Goal: Task Accomplishment & Management: Complete application form

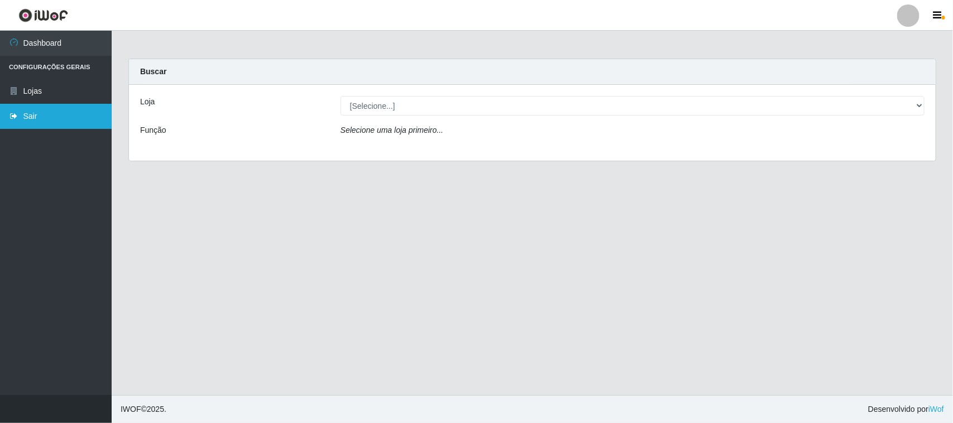
click at [28, 107] on link "Sair" at bounding box center [56, 116] width 112 height 25
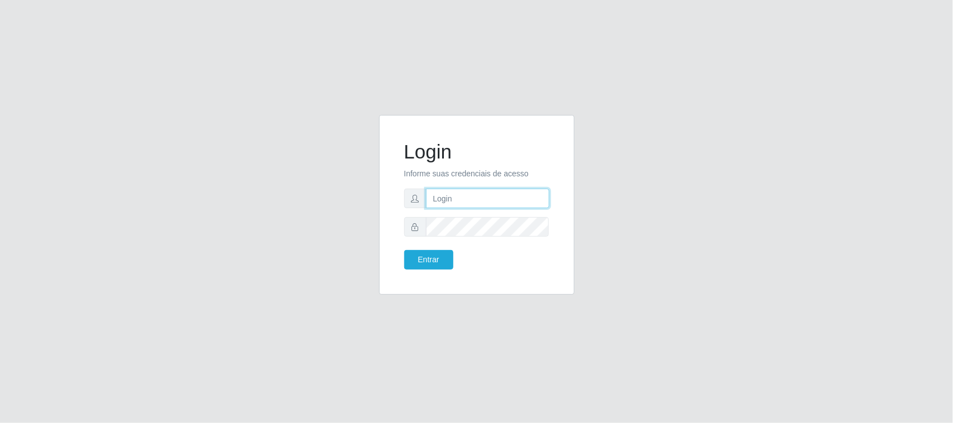
click at [474, 193] on input "text" at bounding box center [487, 199] width 123 height 20
type input "[EMAIL_ADDRESS][DOMAIN_NAME]"
click at [404, 250] on button "Entrar" at bounding box center [428, 260] width 49 height 20
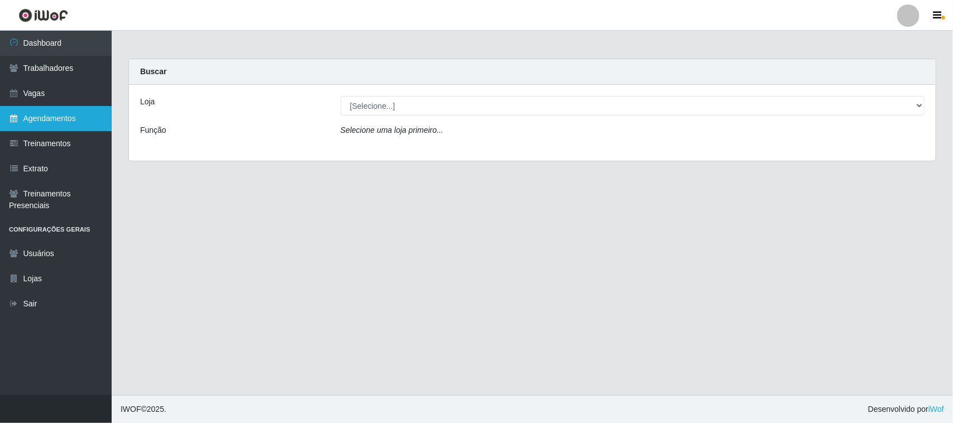
click at [48, 115] on link "Agendamentos" at bounding box center [56, 118] width 112 height 25
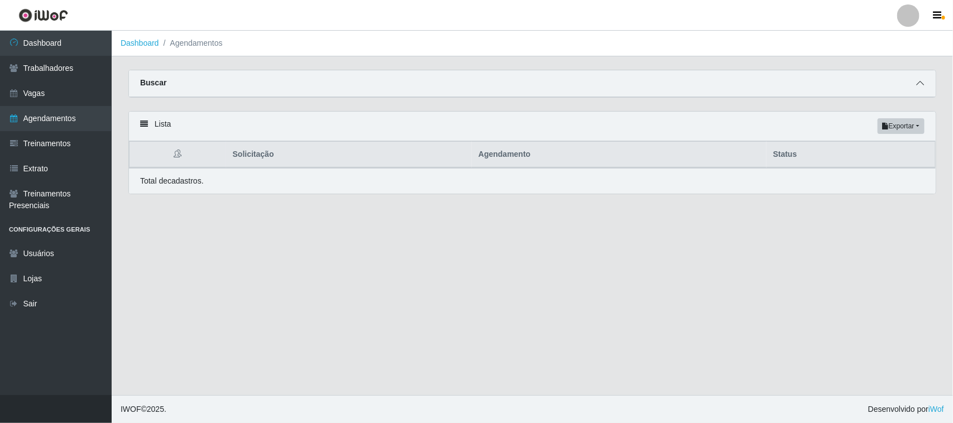
click at [917, 81] on icon at bounding box center [920, 83] width 8 height 8
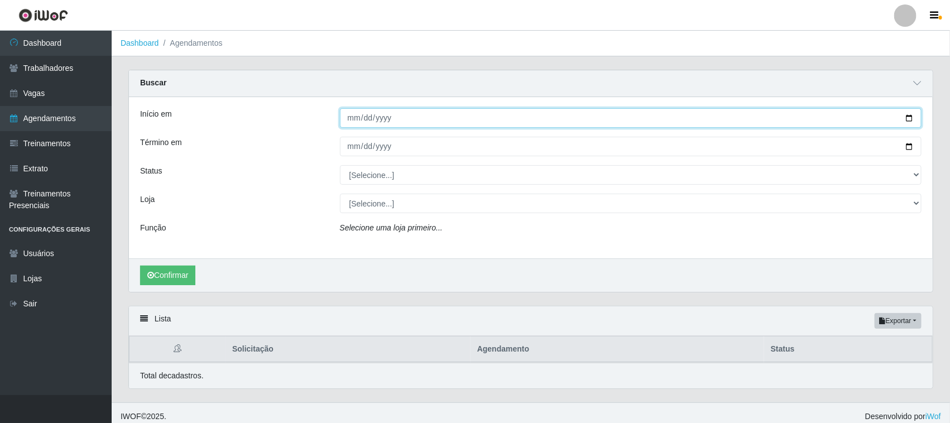
click at [910, 116] on input "Início em" at bounding box center [631, 118] width 582 height 20
type input "[DATE]"
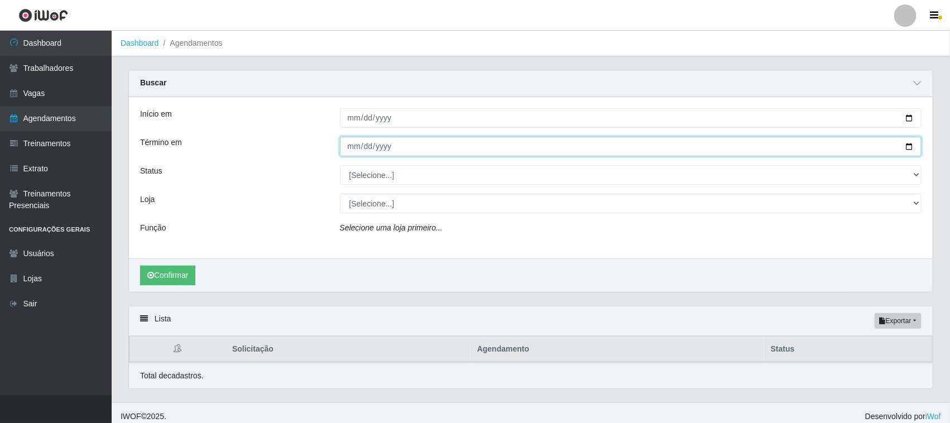
click at [910, 148] on input "Término em" at bounding box center [631, 147] width 582 height 20
type input "[DATE]"
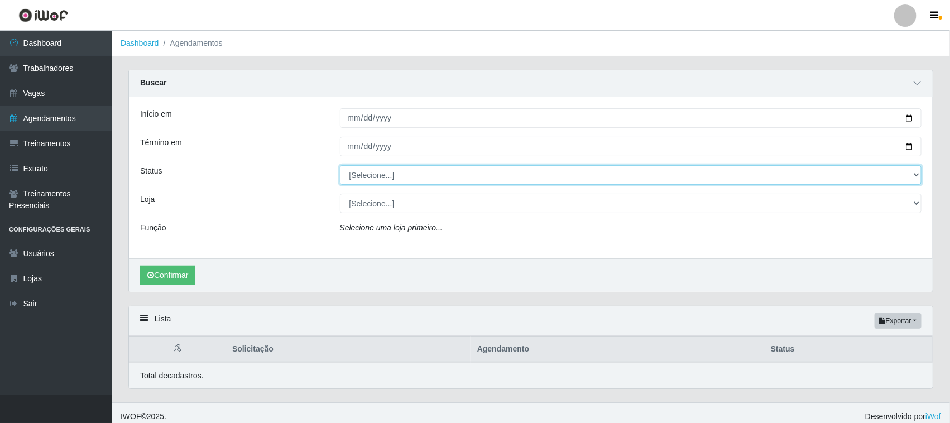
click at [377, 174] on select "[Selecione...] AGENDADO AGUARDANDO LIBERAR EM ANDAMENTO EM REVISÃO FINALIZADO C…" at bounding box center [631, 175] width 582 height 20
select select "AGENDADO"
click at [340, 166] on select "[Selecione...] AGENDADO AGUARDANDO LIBERAR EM ANDAMENTO EM REVISÃO FINALIZADO C…" at bounding box center [631, 175] width 582 height 20
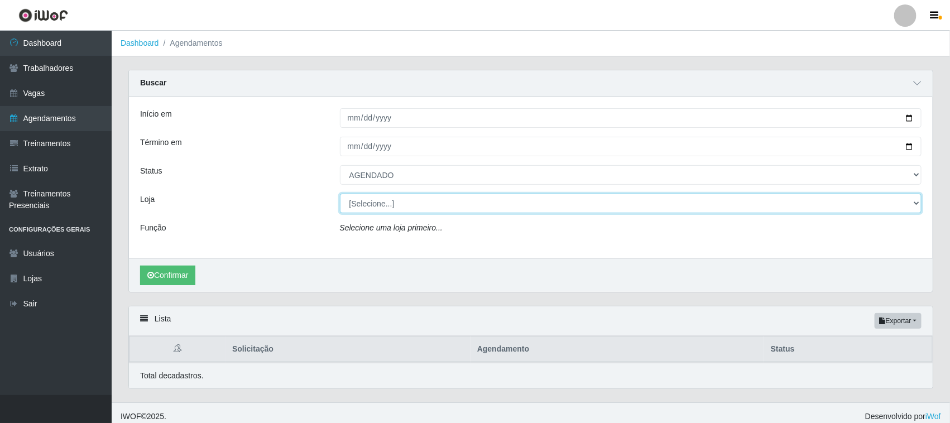
click at [388, 204] on select "[Selecione...] Nordestão - [GEOGRAPHIC_DATA]" at bounding box center [631, 204] width 582 height 20
select select "420"
click at [340, 194] on select "[Selecione...] Nordestão - [GEOGRAPHIC_DATA]" at bounding box center [631, 204] width 582 height 20
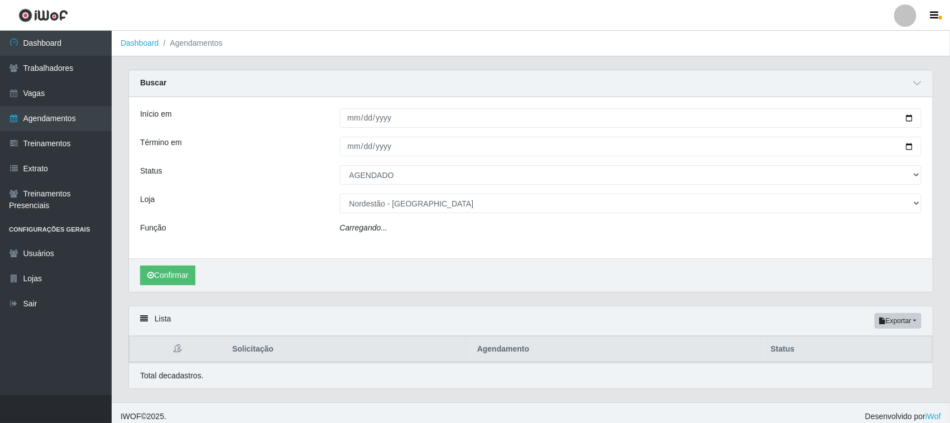
click at [391, 229] on div "Carregando..." at bounding box center [630, 230] width 599 height 16
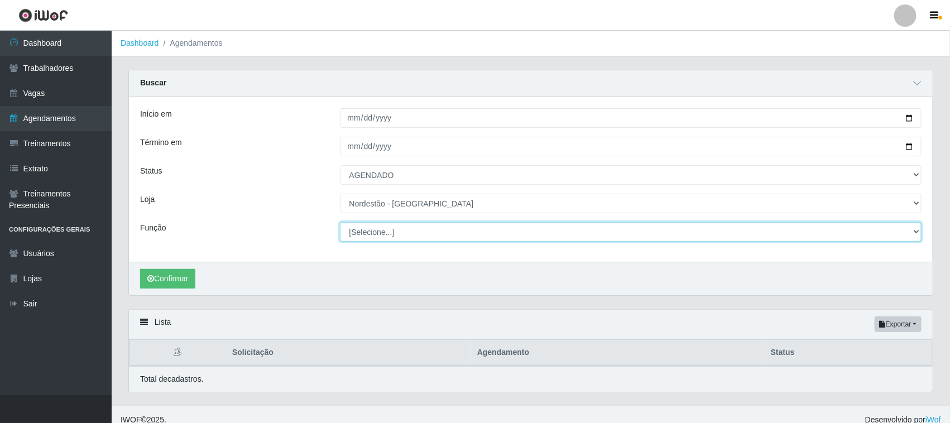
click at [380, 232] on select "[Selecione...] Embalador Embalador + Embalador ++ Operador de Caixa Operador de…" at bounding box center [631, 232] width 582 height 20
select select "1"
click at [340, 223] on select "[Selecione...] Embalador Embalador + Embalador ++ Operador de Caixa Operador de…" at bounding box center [631, 232] width 582 height 20
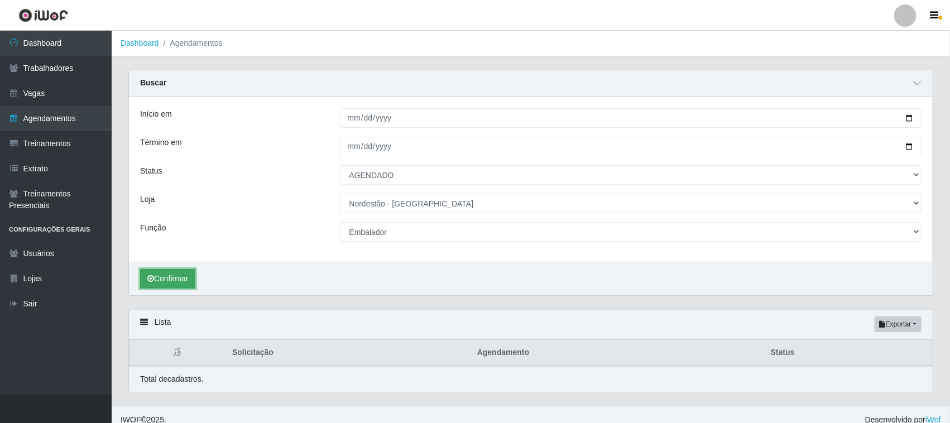
click at [172, 279] on button "Confirmar" at bounding box center [167, 279] width 55 height 20
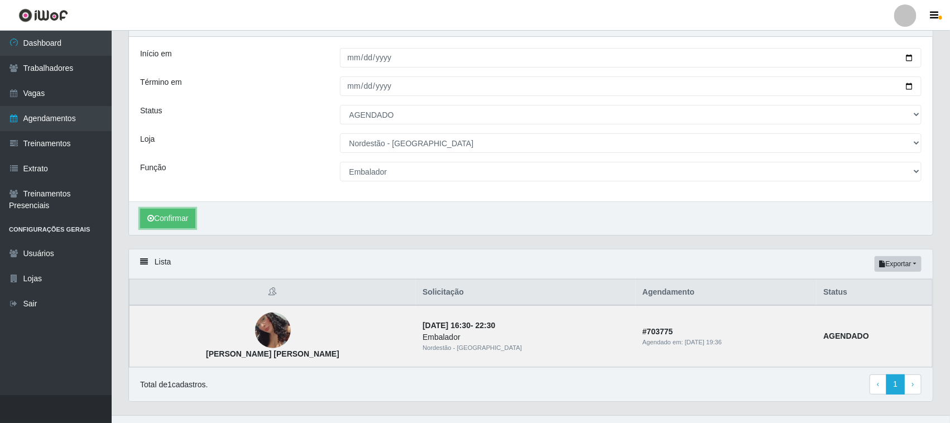
scroll to position [81, 0]
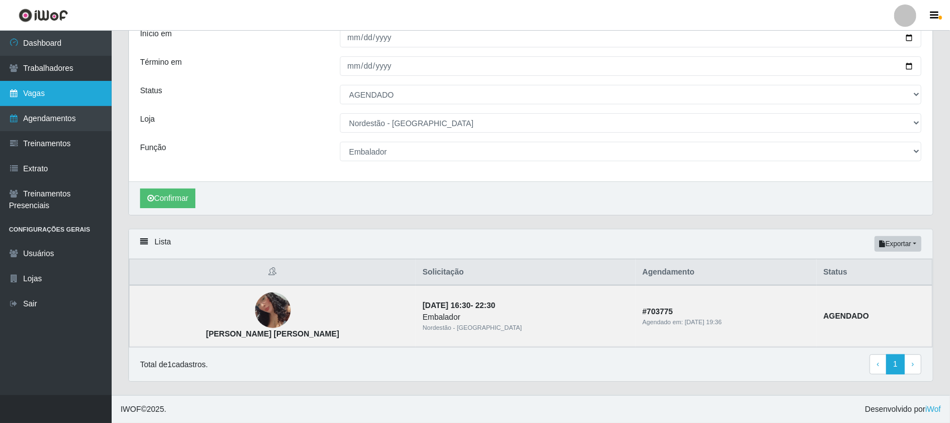
click at [66, 93] on link "Vagas" at bounding box center [56, 93] width 112 height 25
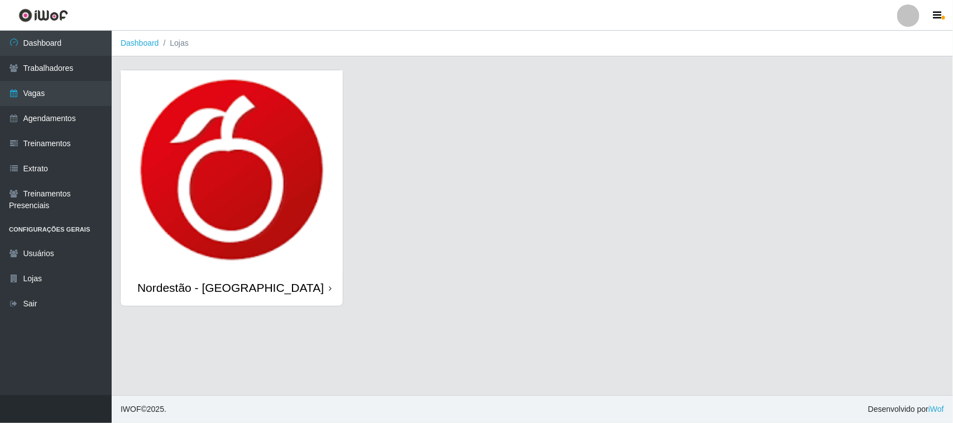
click at [328, 289] on div "Nordestão - [GEOGRAPHIC_DATA]" at bounding box center [232, 288] width 222 height 36
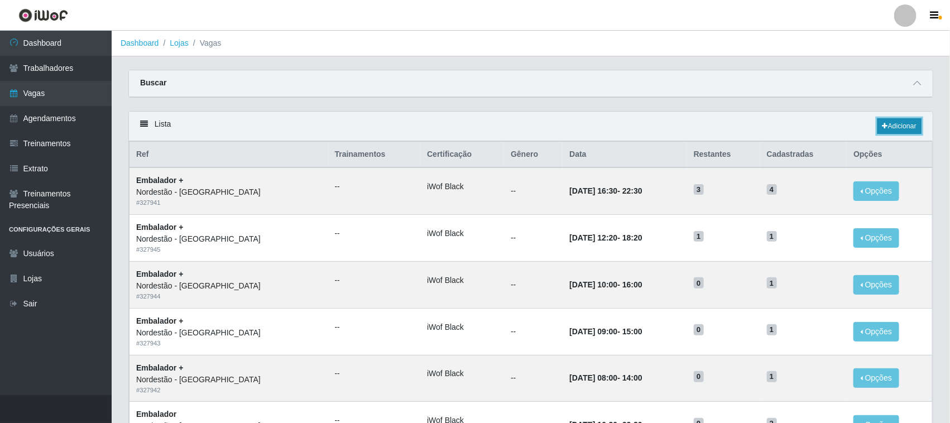
click at [893, 128] on link "Adicionar" at bounding box center [899, 126] width 44 height 16
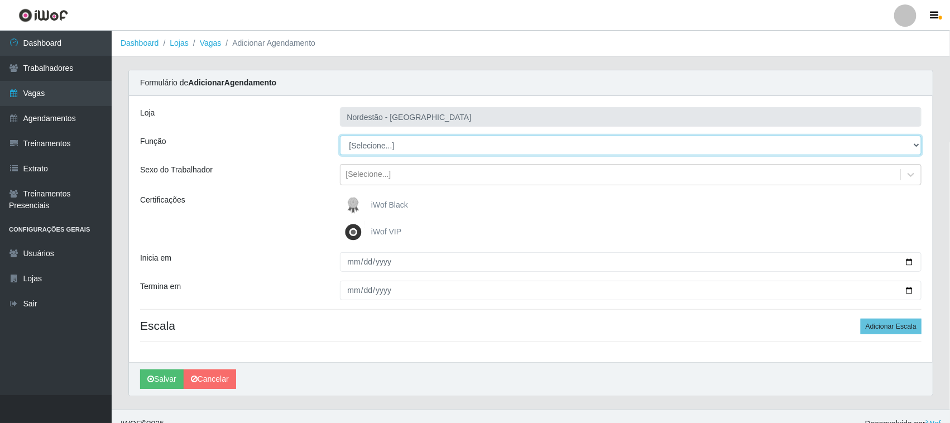
click at [363, 149] on select "[Selecione...] Embalador Embalador + Embalador ++ Operador de Caixa Operador de…" at bounding box center [631, 146] width 582 height 20
select select "1"
click at [340, 136] on select "[Selecione...] Embalador Embalador + Embalador ++ Operador de Caixa Operador de…" at bounding box center [631, 146] width 582 height 20
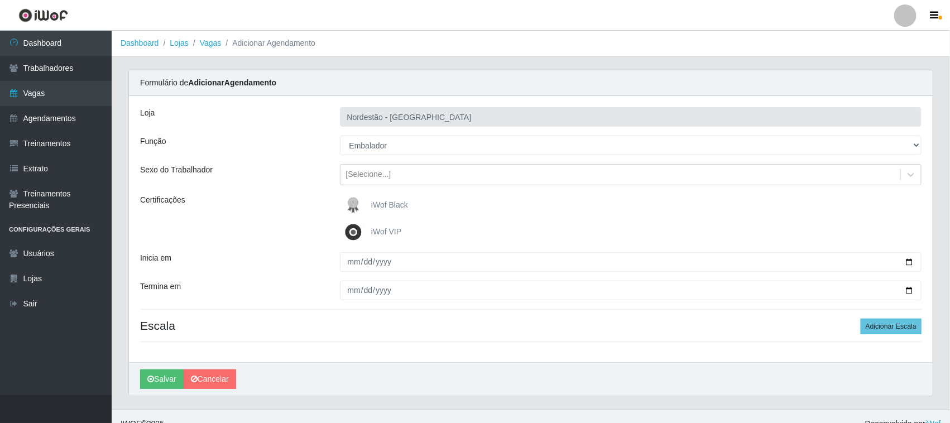
click at [377, 204] on span "iWof Black" at bounding box center [389, 204] width 37 height 9
click at [0, 0] on input "iWof Black" at bounding box center [0, 0] width 0 height 0
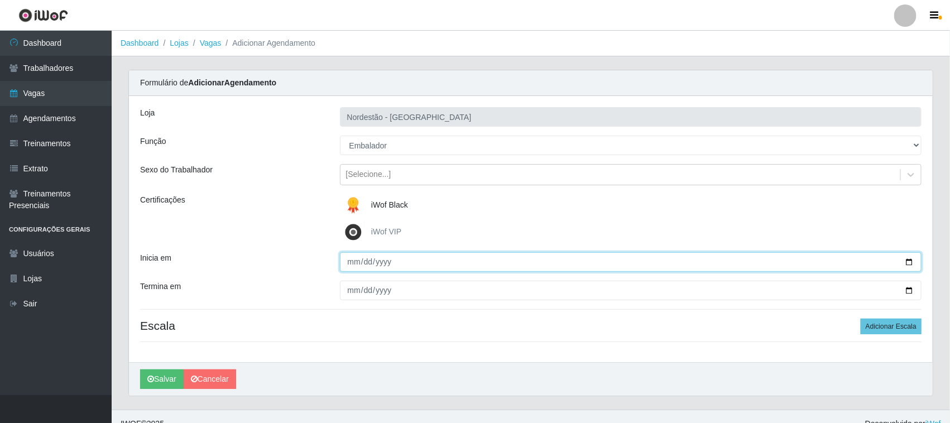
click at [910, 261] on input "Inicia em" at bounding box center [631, 262] width 582 height 20
type input "[DATE]"
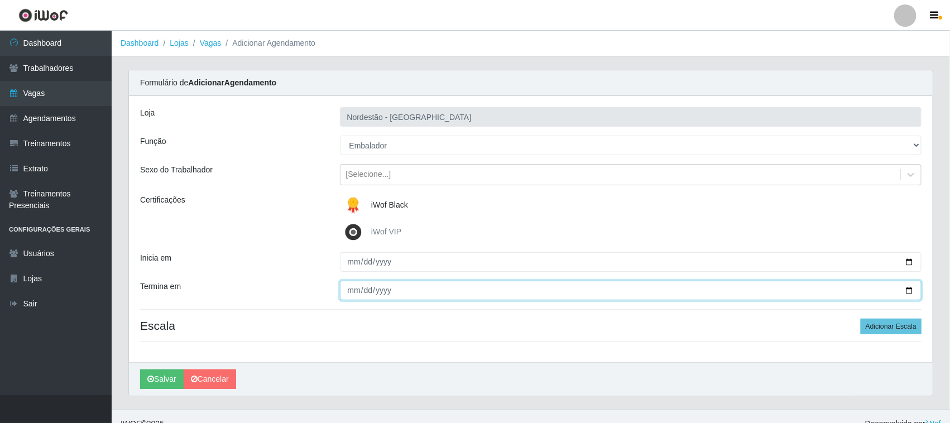
click at [910, 289] on input "Termina em" at bounding box center [631, 291] width 582 height 20
type input "[DATE]"
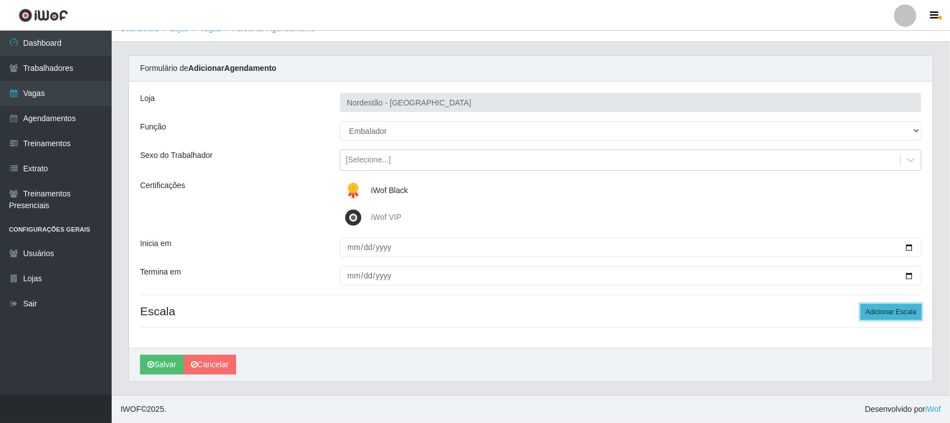
click at [900, 314] on button "Adicionar Escala" at bounding box center [891, 312] width 61 height 16
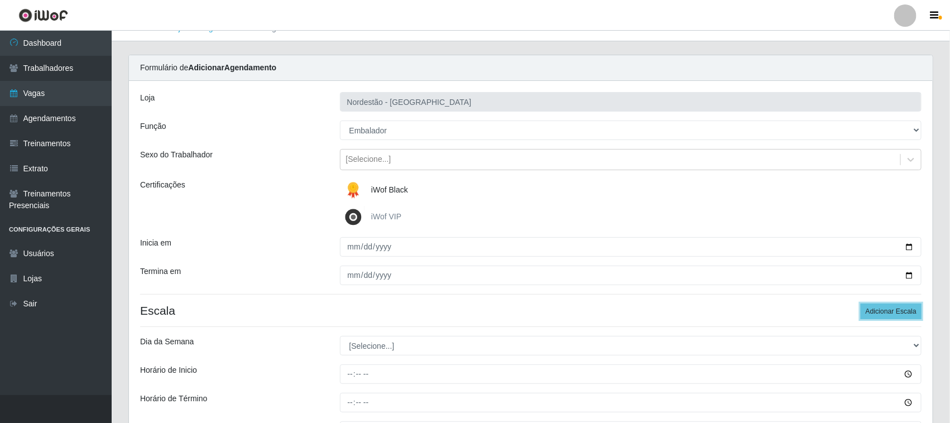
scroll to position [85, 0]
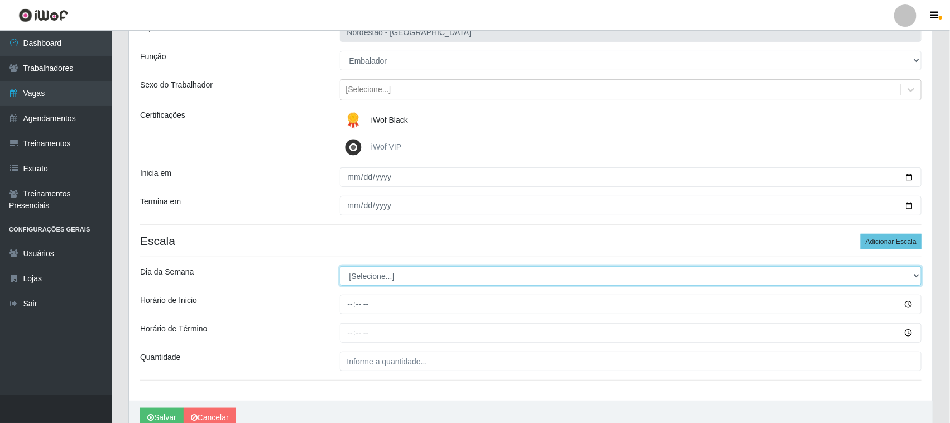
click at [395, 272] on select "[Selecione...] Segunda Terça Quarta Quinta Sexta Sábado Domingo" at bounding box center [631, 276] width 582 height 20
select select "3"
click at [340, 267] on select "[Selecione...] Segunda Terça Quarta Quinta Sexta Sábado Domingo" at bounding box center [631, 276] width 582 height 20
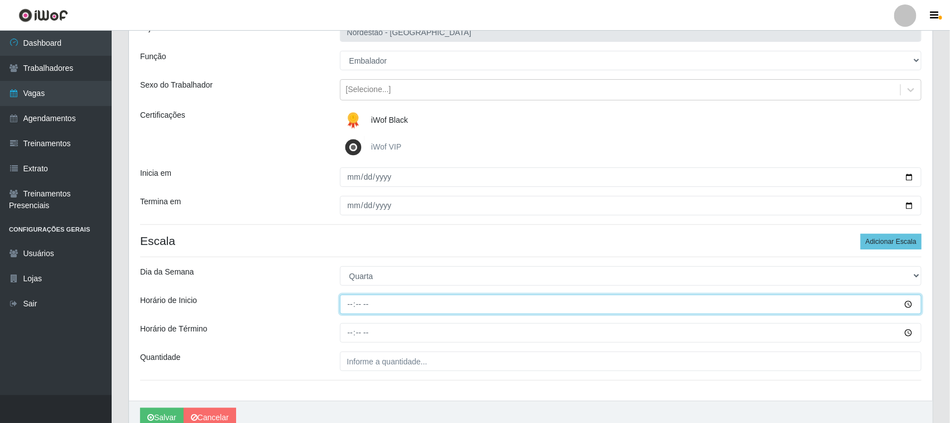
click at [347, 303] on input "Horário de Inicio" at bounding box center [631, 305] width 582 height 20
type input "16:30"
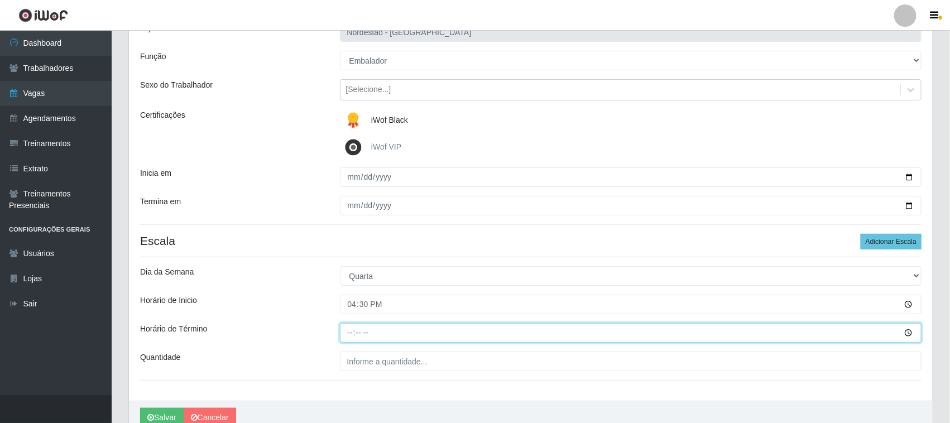
click at [346, 334] on input "Horário de Término" at bounding box center [631, 333] width 582 height 20
type input "22:30"
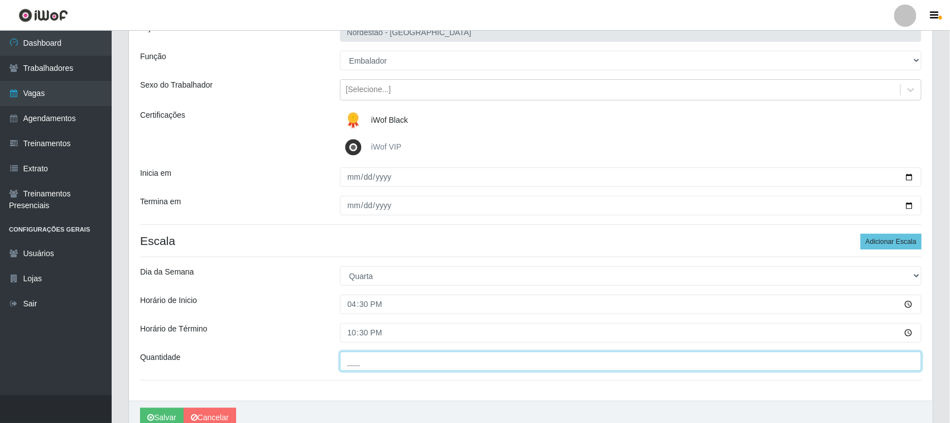
click at [367, 363] on input "___" at bounding box center [631, 362] width 582 height 20
type input "01_"
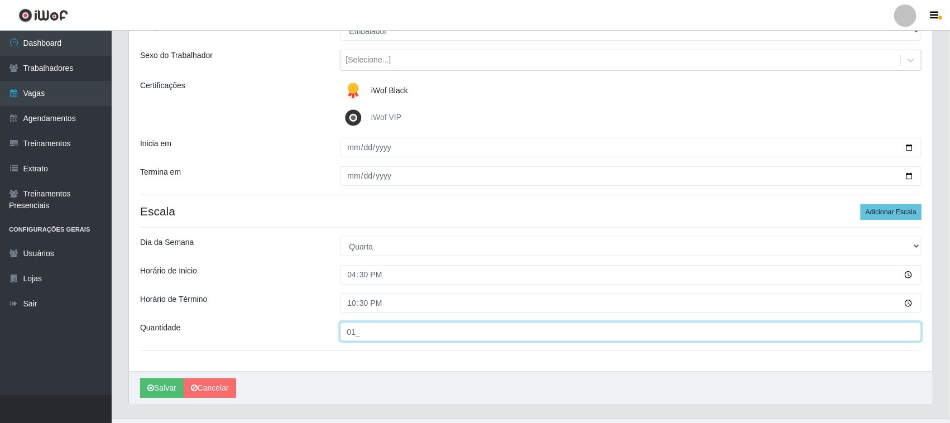
scroll to position [138, 0]
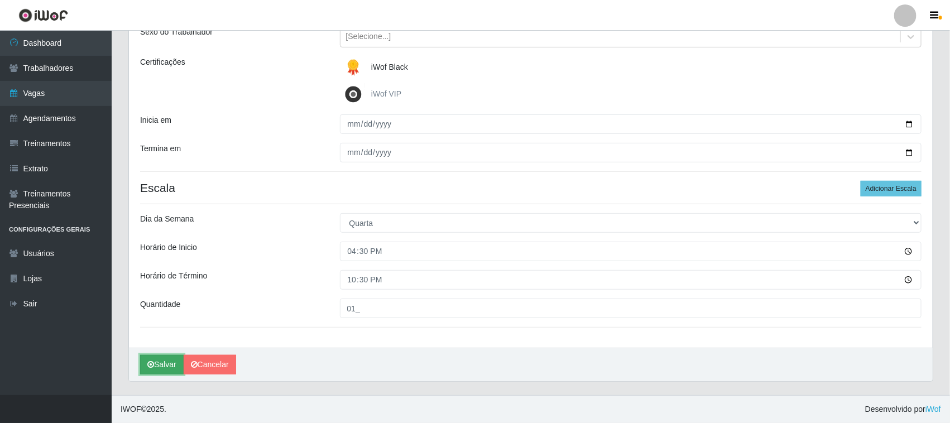
click at [157, 364] on button "Salvar" at bounding box center [162, 365] width 44 height 20
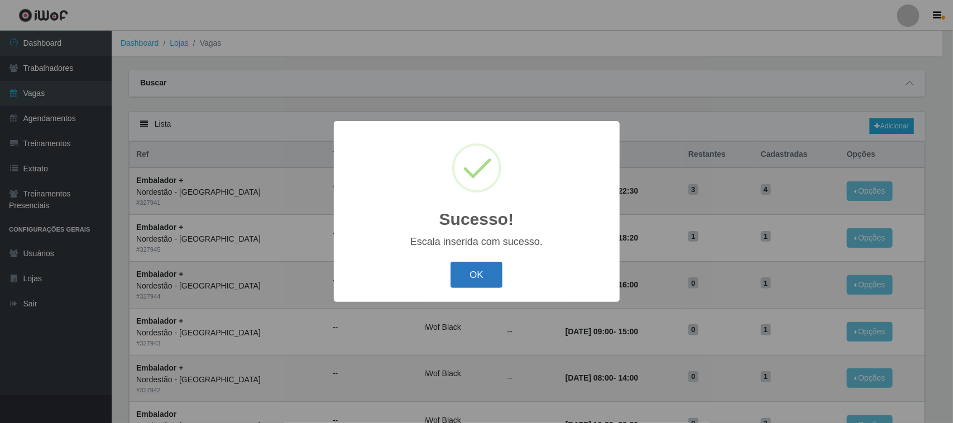
click at [489, 268] on button "OK" at bounding box center [476, 275] width 52 height 26
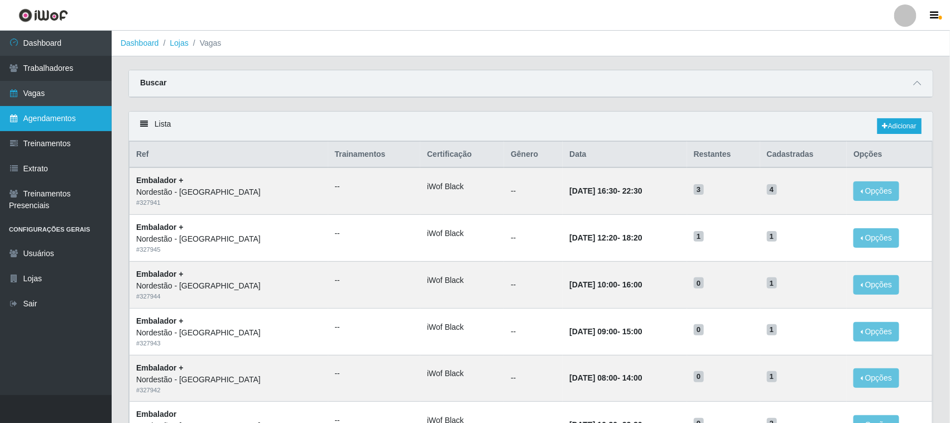
click at [51, 119] on link "Agendamentos" at bounding box center [56, 118] width 112 height 25
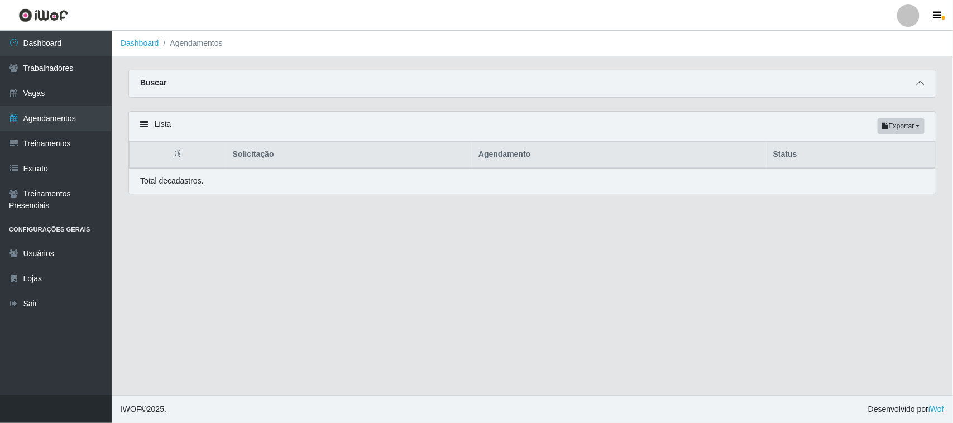
click at [920, 83] on icon at bounding box center [920, 83] width 8 height 8
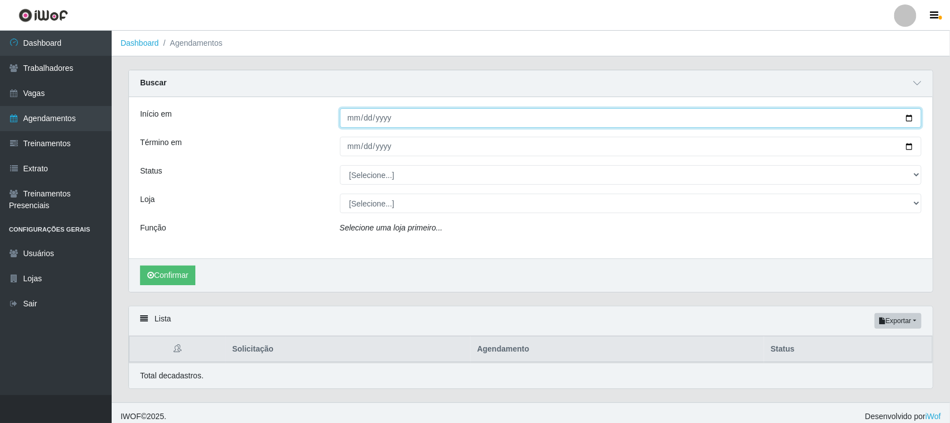
click at [910, 118] on input "Início em" at bounding box center [631, 118] width 582 height 20
type input "[DATE]"
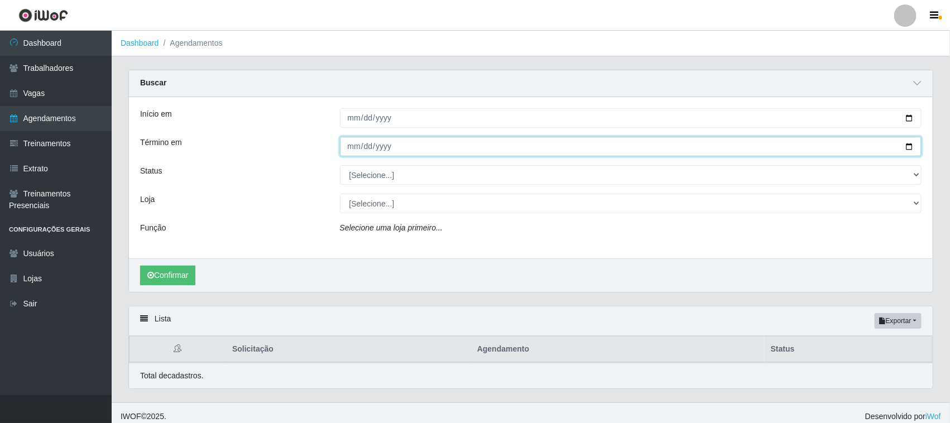
click at [904, 146] on input "Término em" at bounding box center [631, 147] width 582 height 20
type input "[DATE]"
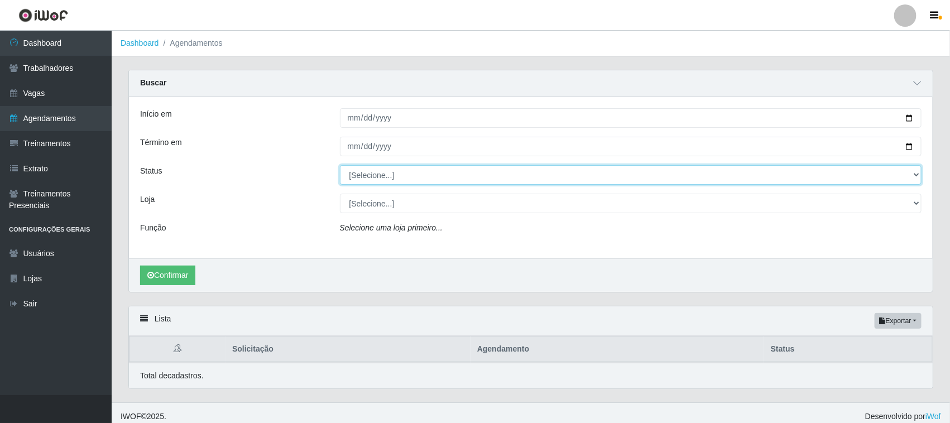
click at [374, 176] on select "[Selecione...] AGENDADO AGUARDANDO LIBERAR EM ANDAMENTO EM REVISÃO FINALIZADO C…" at bounding box center [631, 175] width 582 height 20
select select "AGENDADO"
click at [340, 166] on select "[Selecione...] AGENDADO AGUARDANDO LIBERAR EM ANDAMENTO EM REVISÃO FINALIZADO C…" at bounding box center [631, 175] width 582 height 20
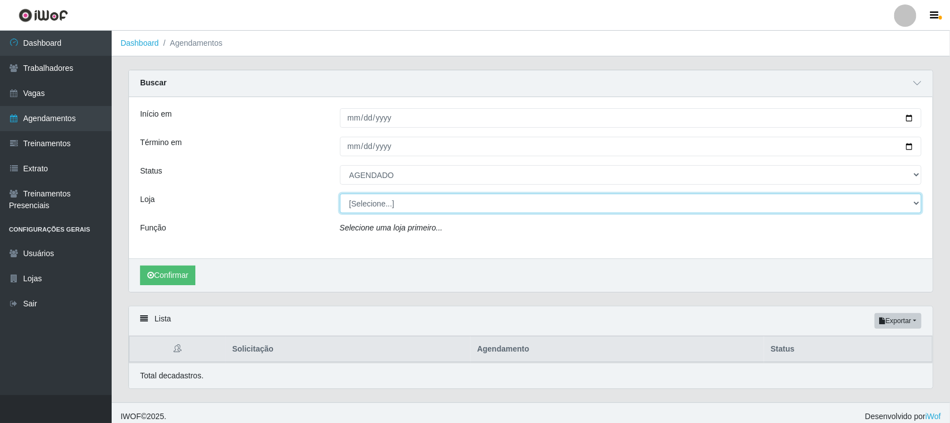
click at [386, 205] on select "[Selecione...] Nordestão - [GEOGRAPHIC_DATA]" at bounding box center [631, 204] width 582 height 20
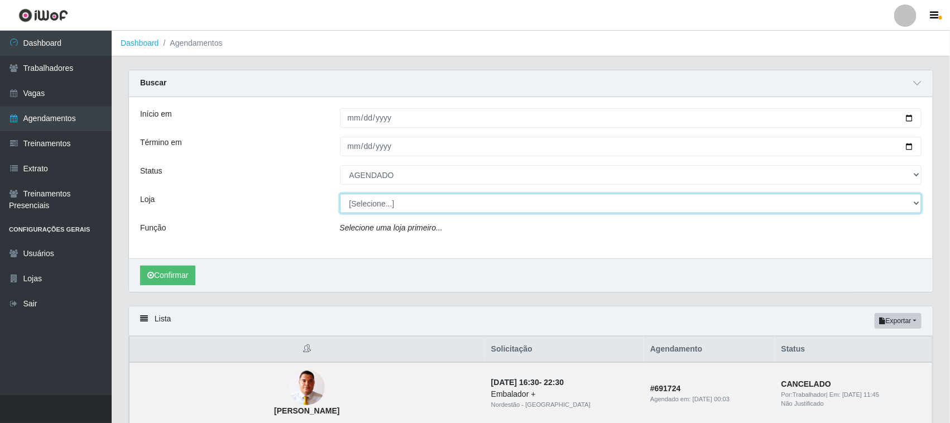
select select "420"
click at [340, 194] on select "[Selecione...] Nordestão - [GEOGRAPHIC_DATA]" at bounding box center [631, 204] width 582 height 20
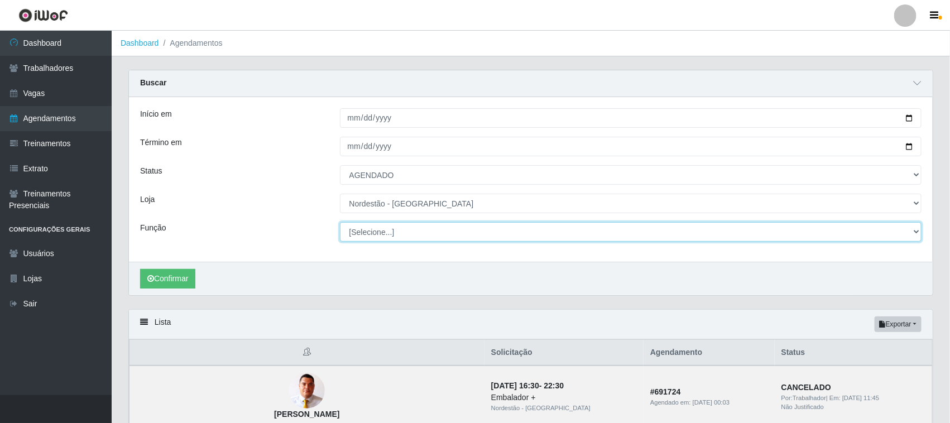
click at [384, 230] on select "[Selecione...] Embalador Embalador + Embalador ++ Operador de Caixa Operador de…" at bounding box center [631, 232] width 582 height 20
select select "1"
click at [340, 223] on select "[Selecione...] Embalador Embalador + Embalador ++ Operador de Caixa Operador de…" at bounding box center [631, 232] width 582 height 20
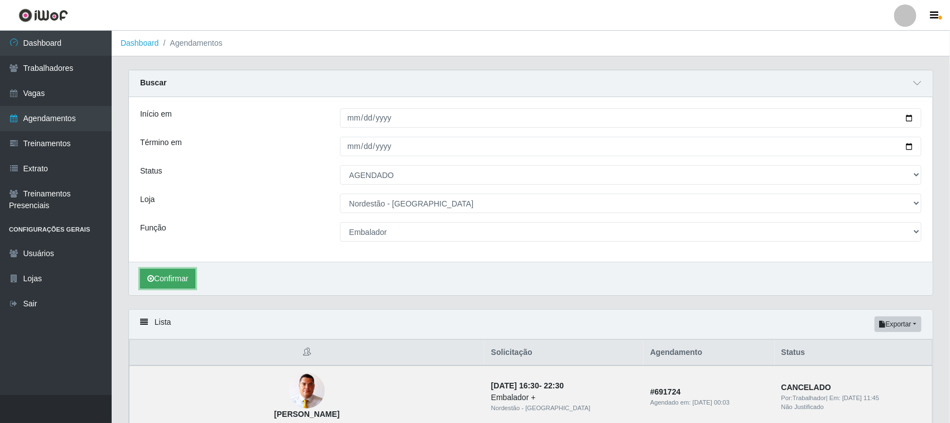
click at [194, 279] on button "Confirmar" at bounding box center [167, 279] width 55 height 20
